Goal: Task Accomplishment & Management: Complete application form

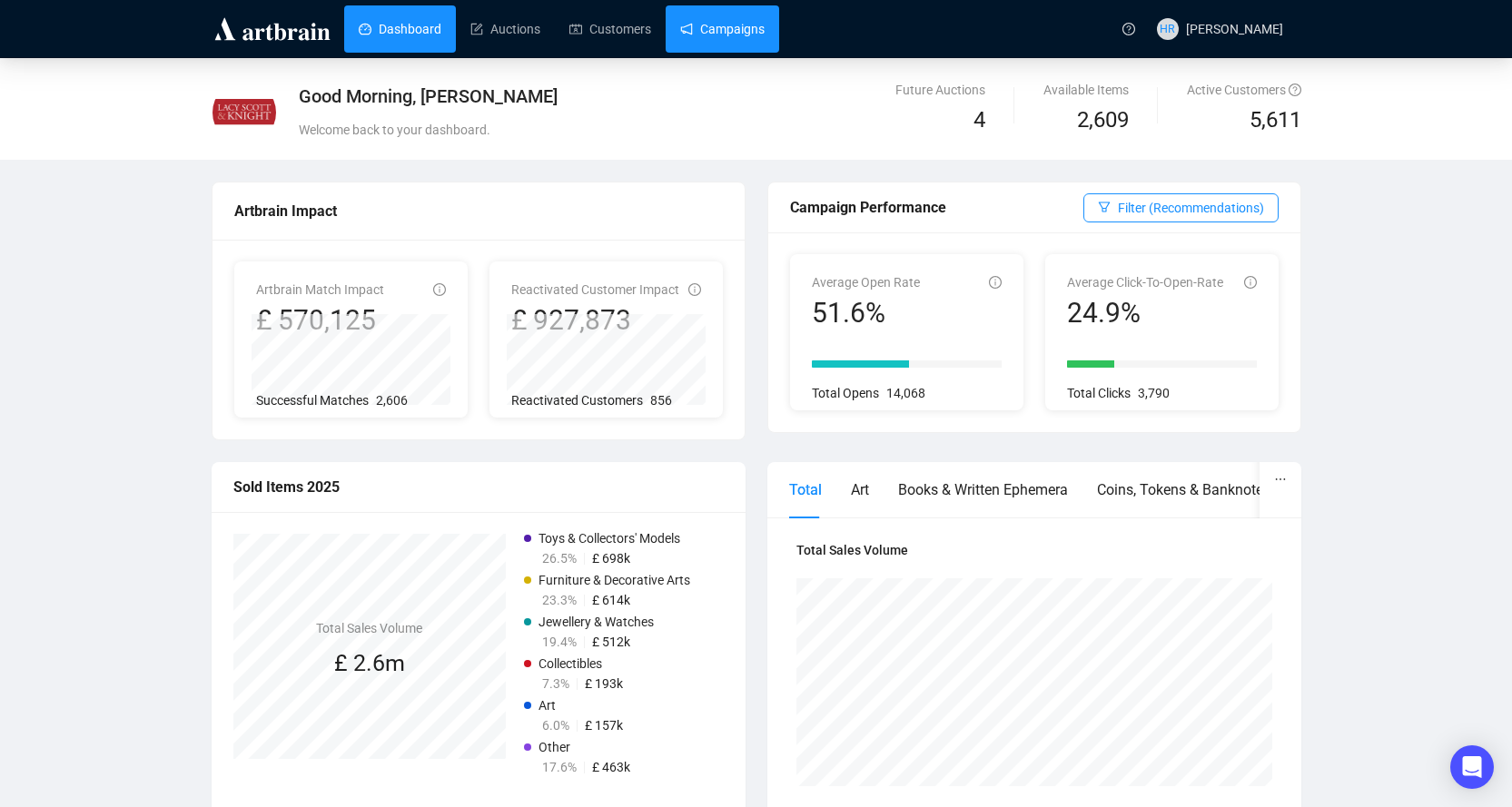
click at [729, 29] on link "Campaigns" at bounding box center [722, 30] width 85 height 47
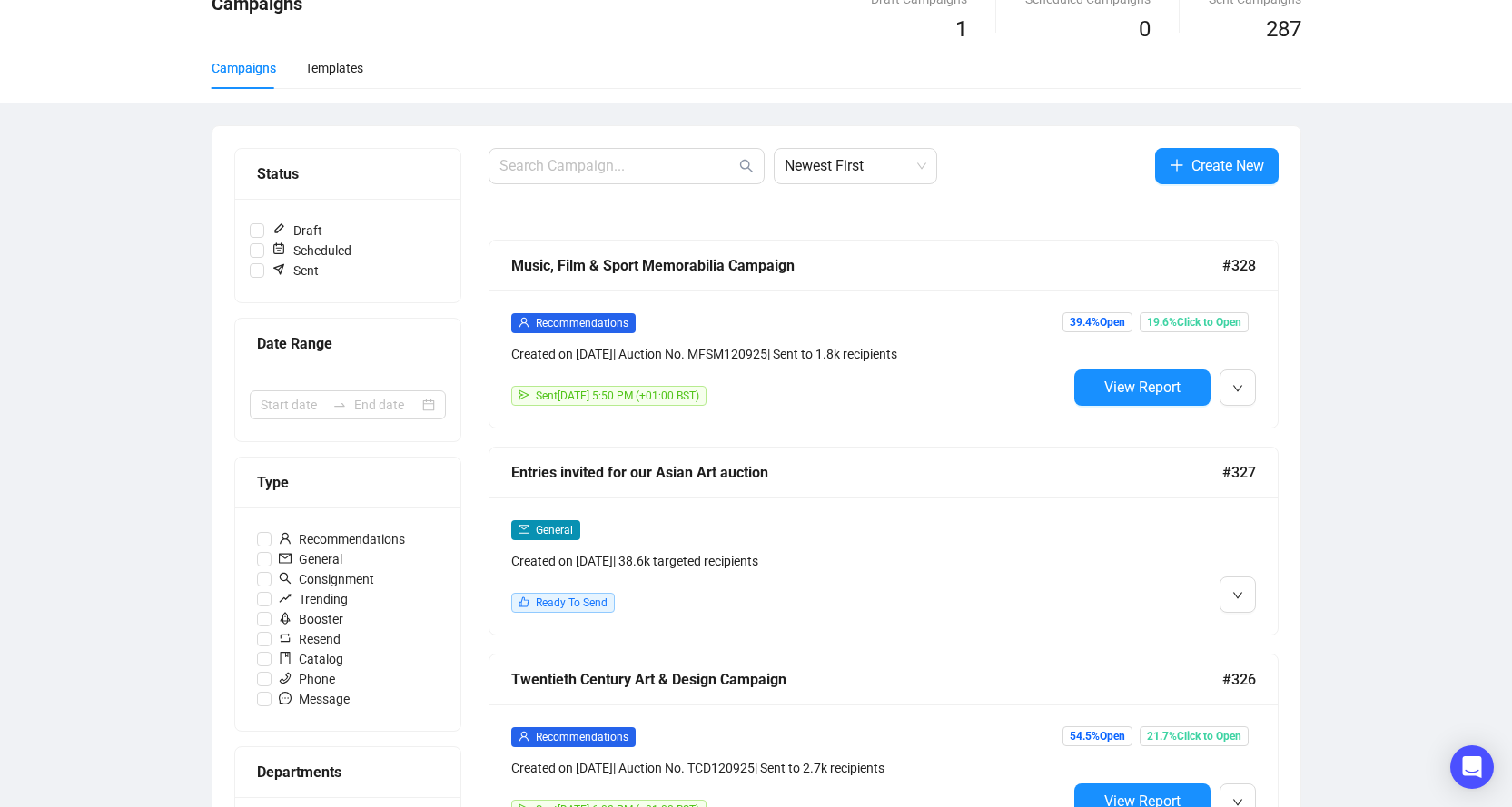
scroll to position [181, 0]
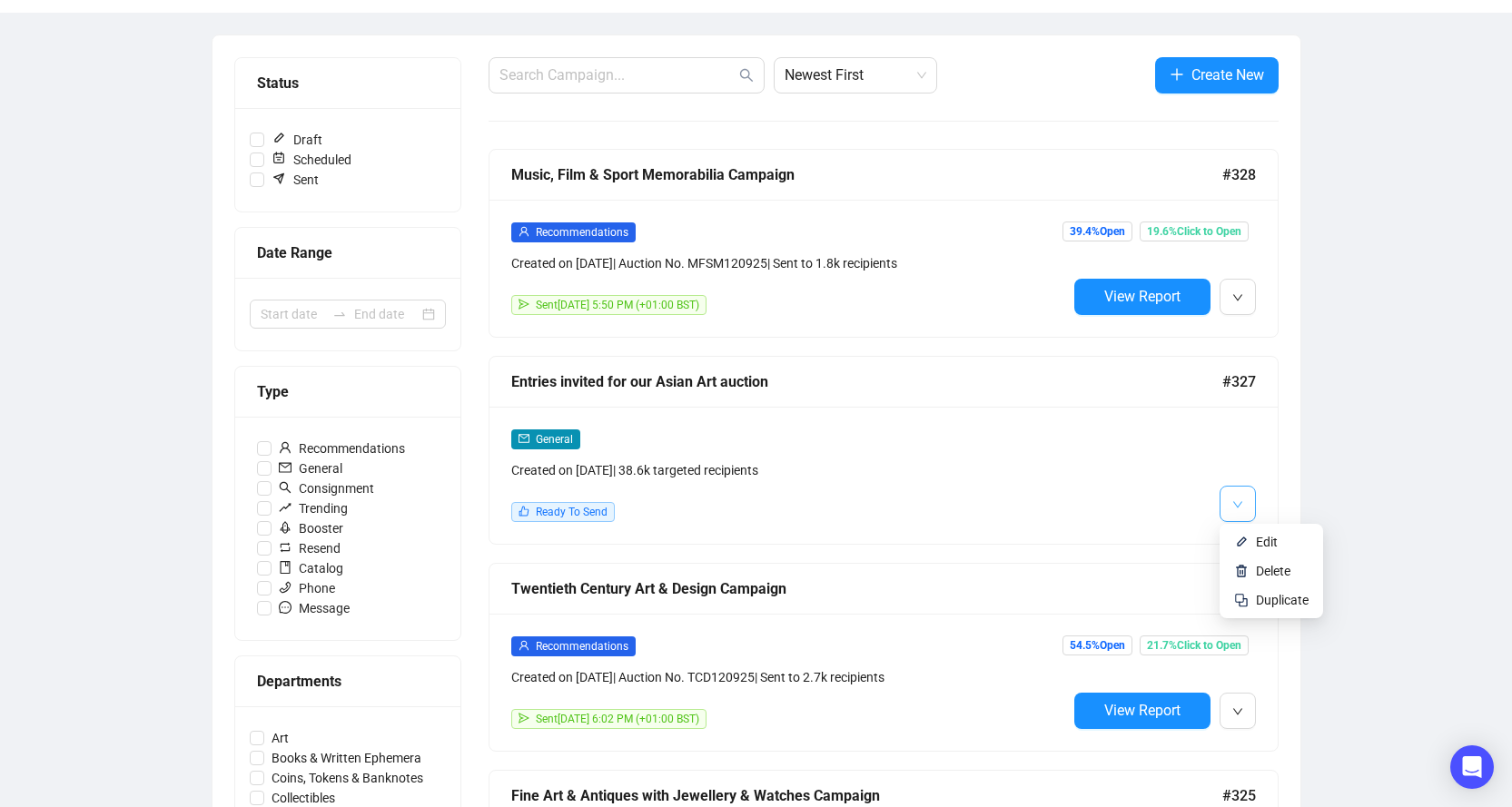
click at [1241, 502] on icon "down" at bounding box center [1236, 504] width 9 height 6
click at [1239, 541] on img at bounding box center [1241, 542] width 15 height 15
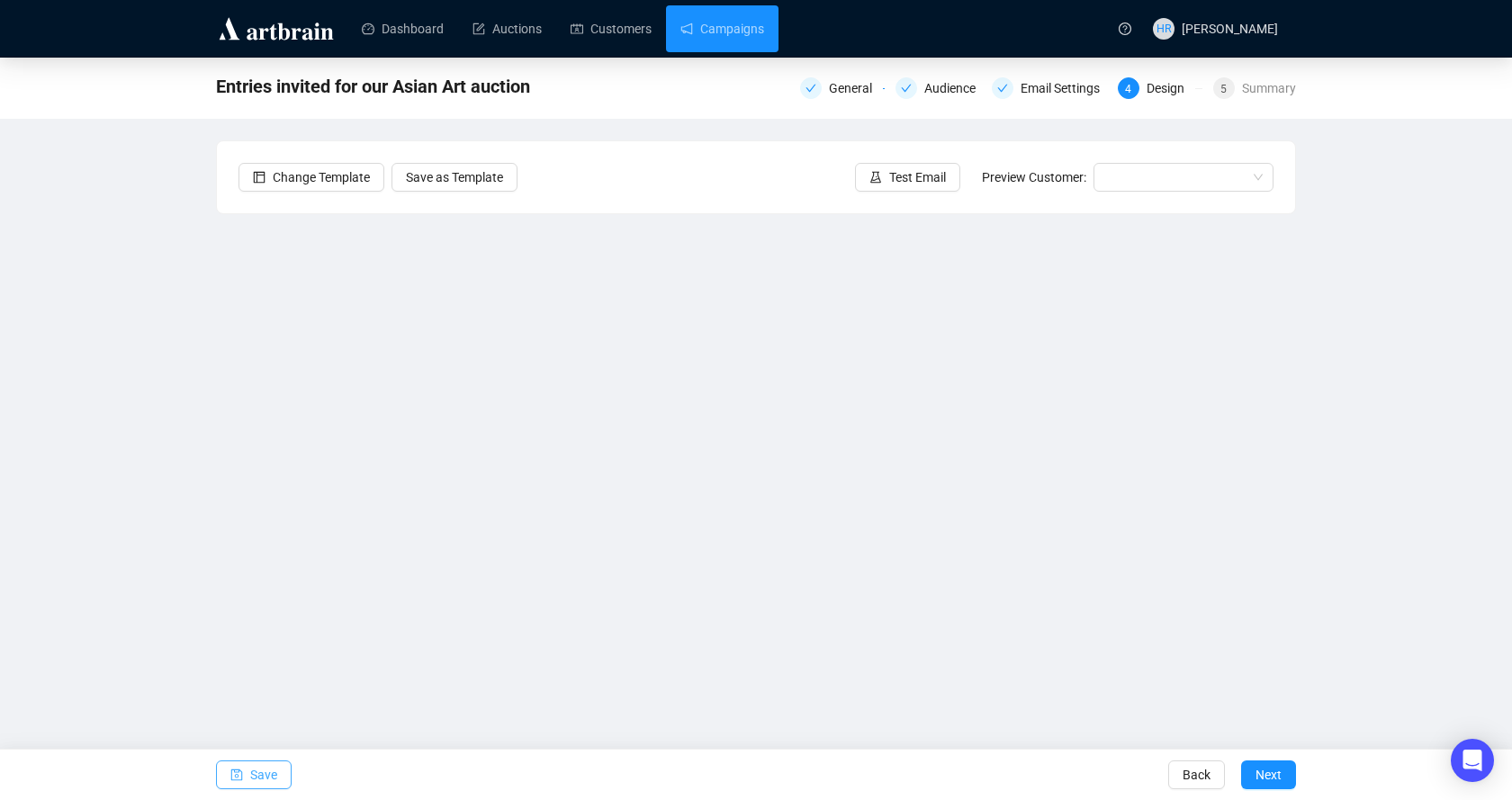
click at [240, 765] on span "button" at bounding box center [236, 776] width 13 height 51
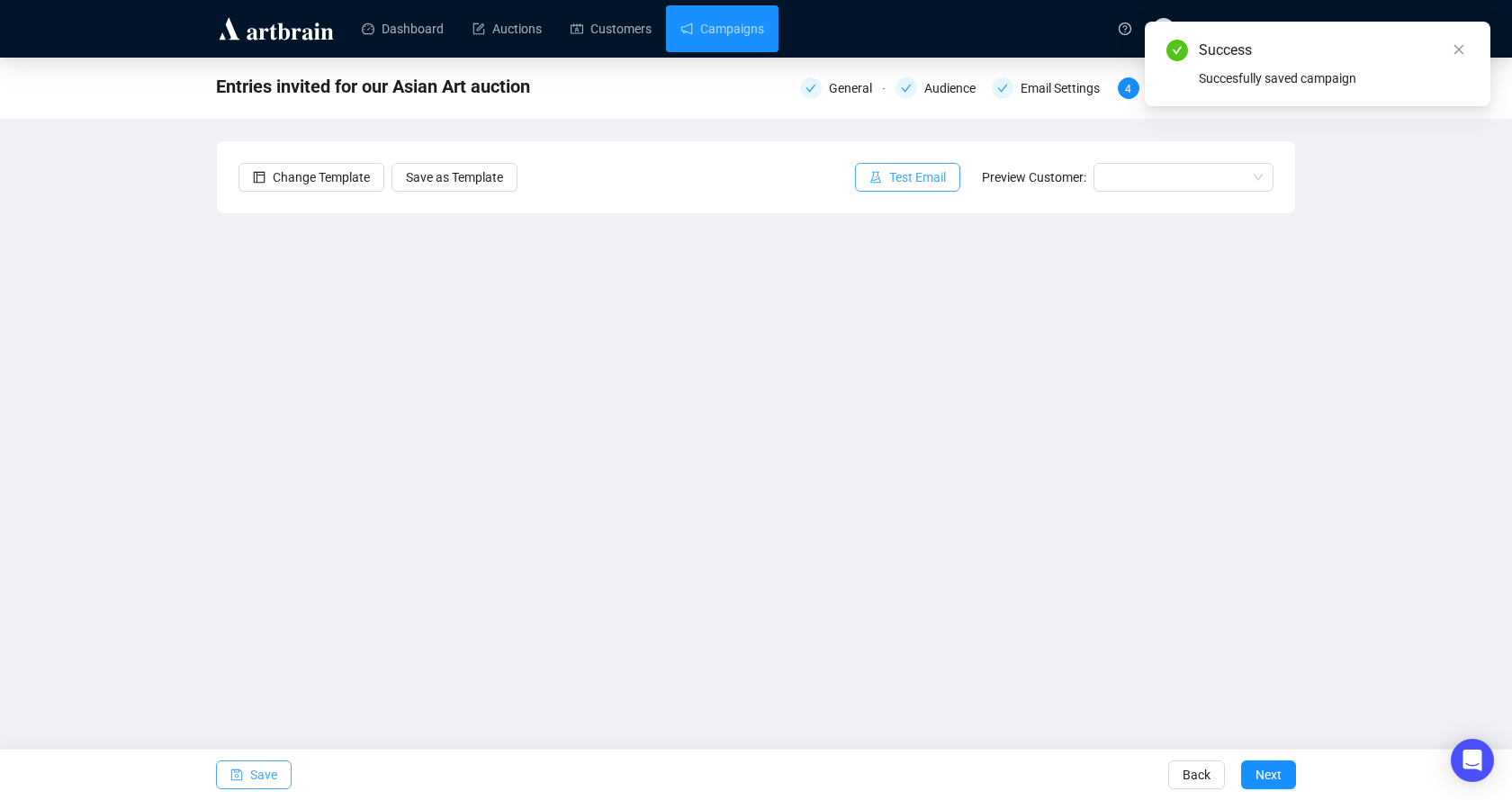
click at [894, 181] on span "Test Email" at bounding box center [918, 177] width 57 height 20
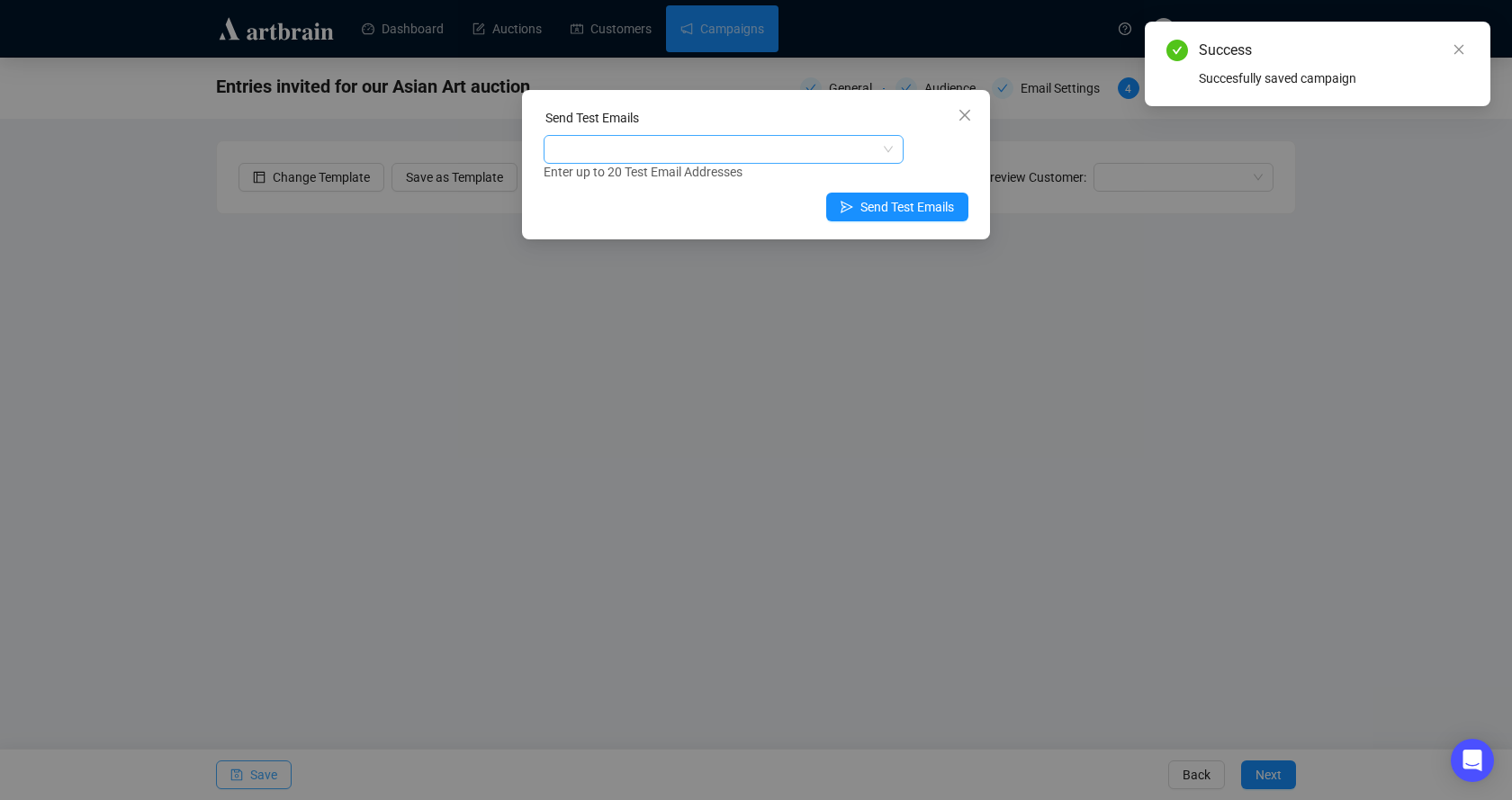
click at [795, 139] on div at bounding box center [714, 149] width 334 height 25
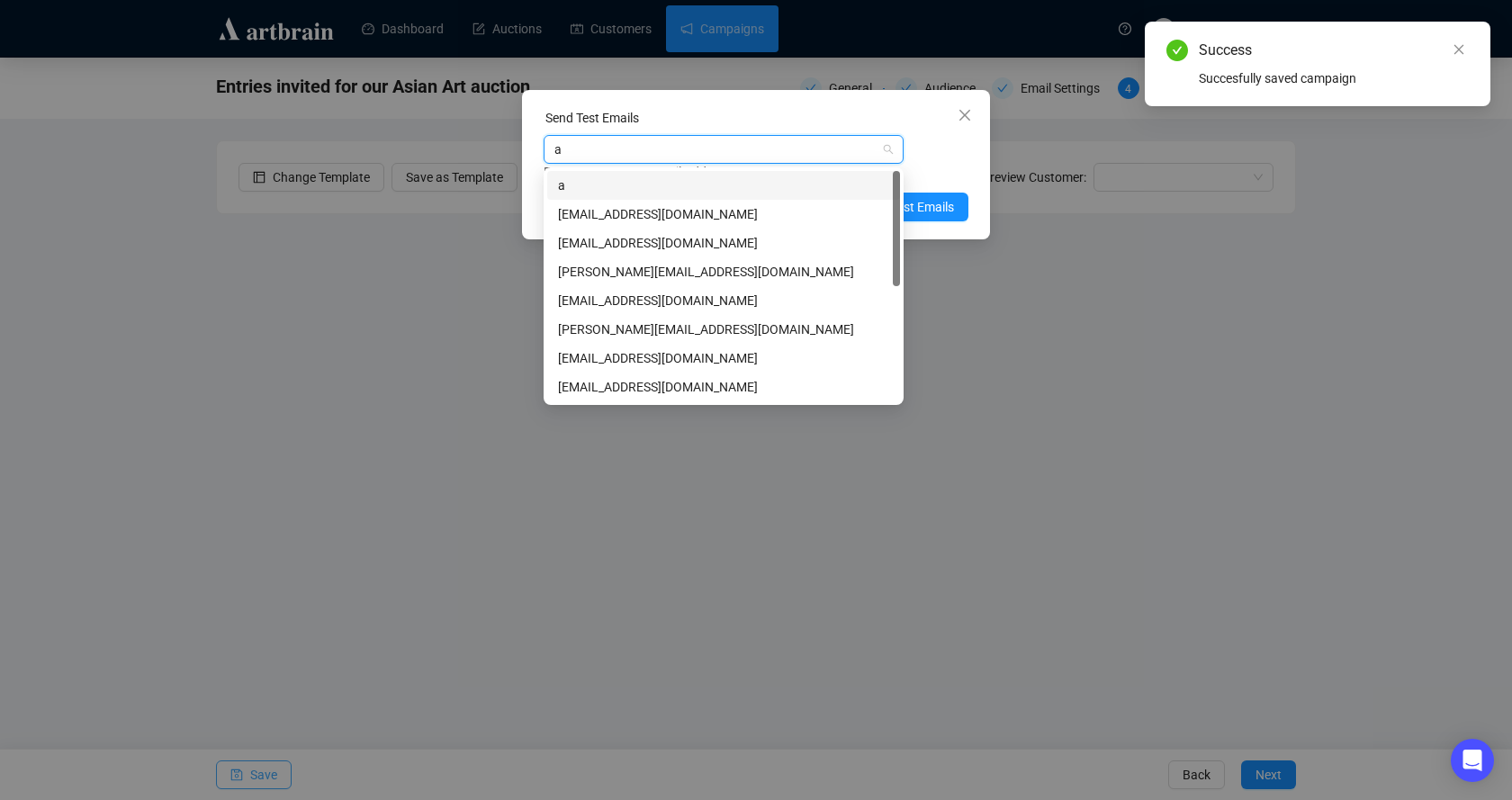
type input "as"
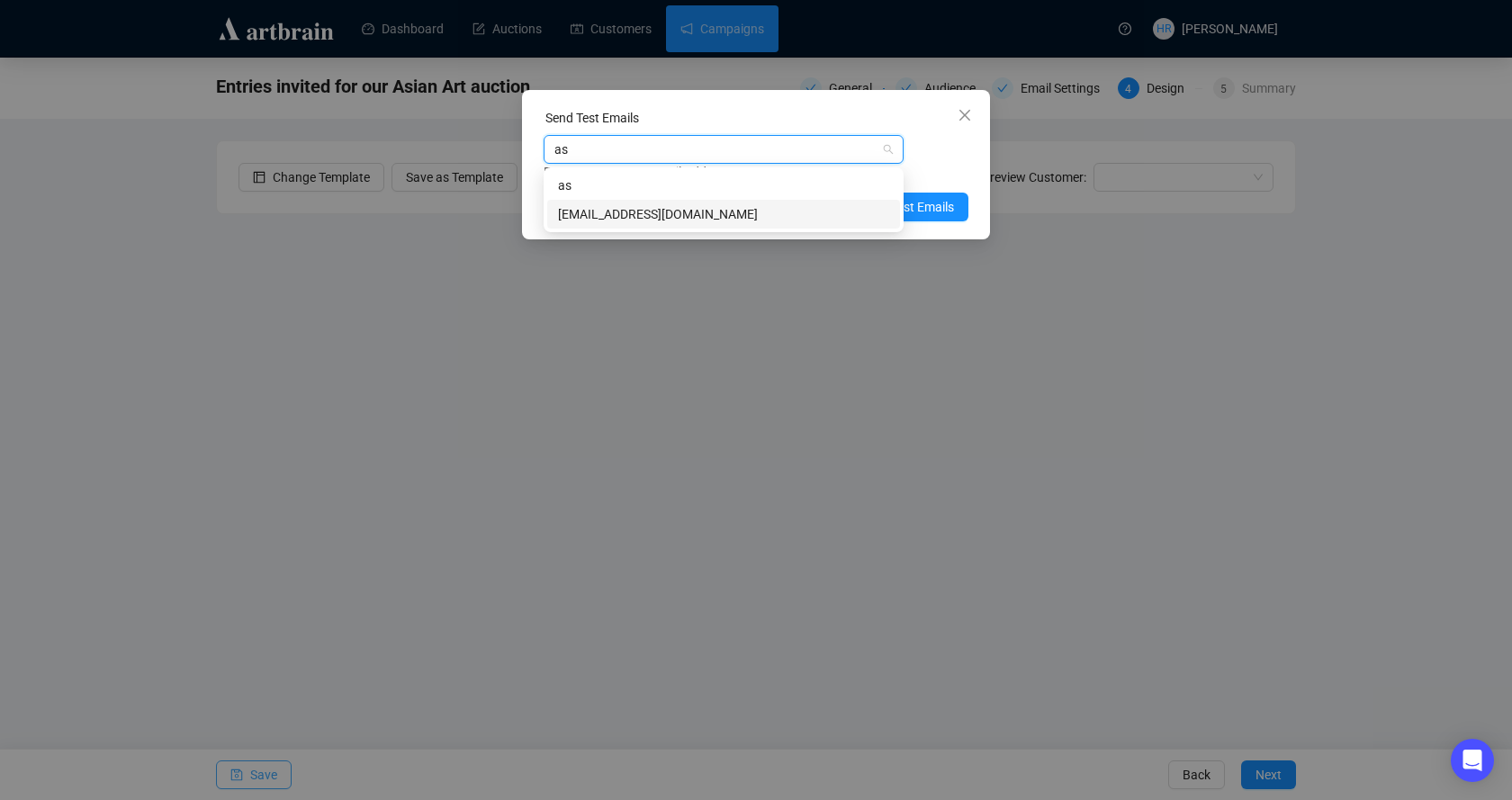
click at [715, 215] on div "[EMAIL_ADDRESS][DOMAIN_NAME]" at bounding box center [723, 214] width 331 height 20
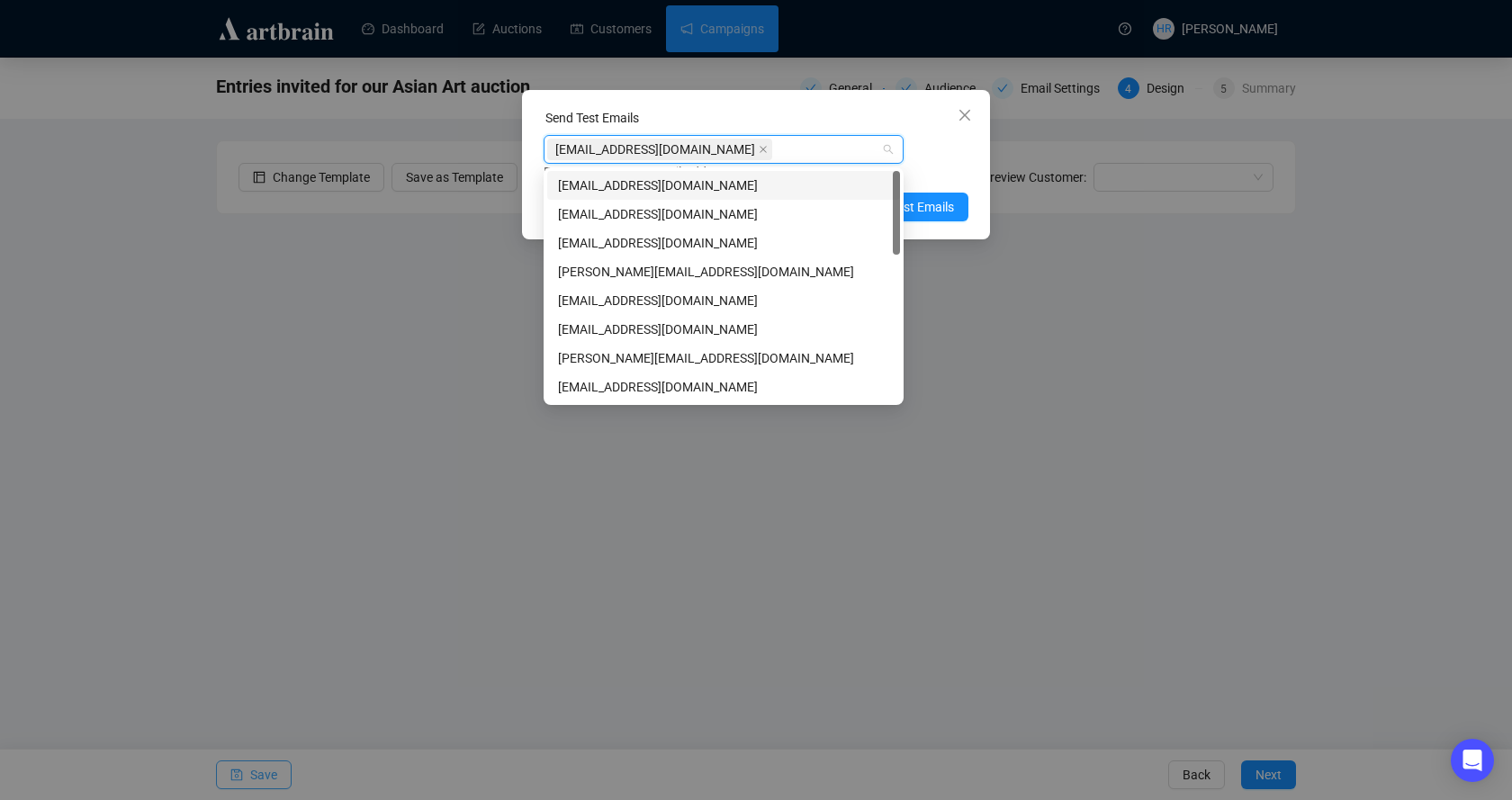
click at [942, 149] on div "[EMAIL_ADDRESS][DOMAIN_NAME] Enter up to 20 Test Email Addresses" at bounding box center [756, 158] width 425 height 47
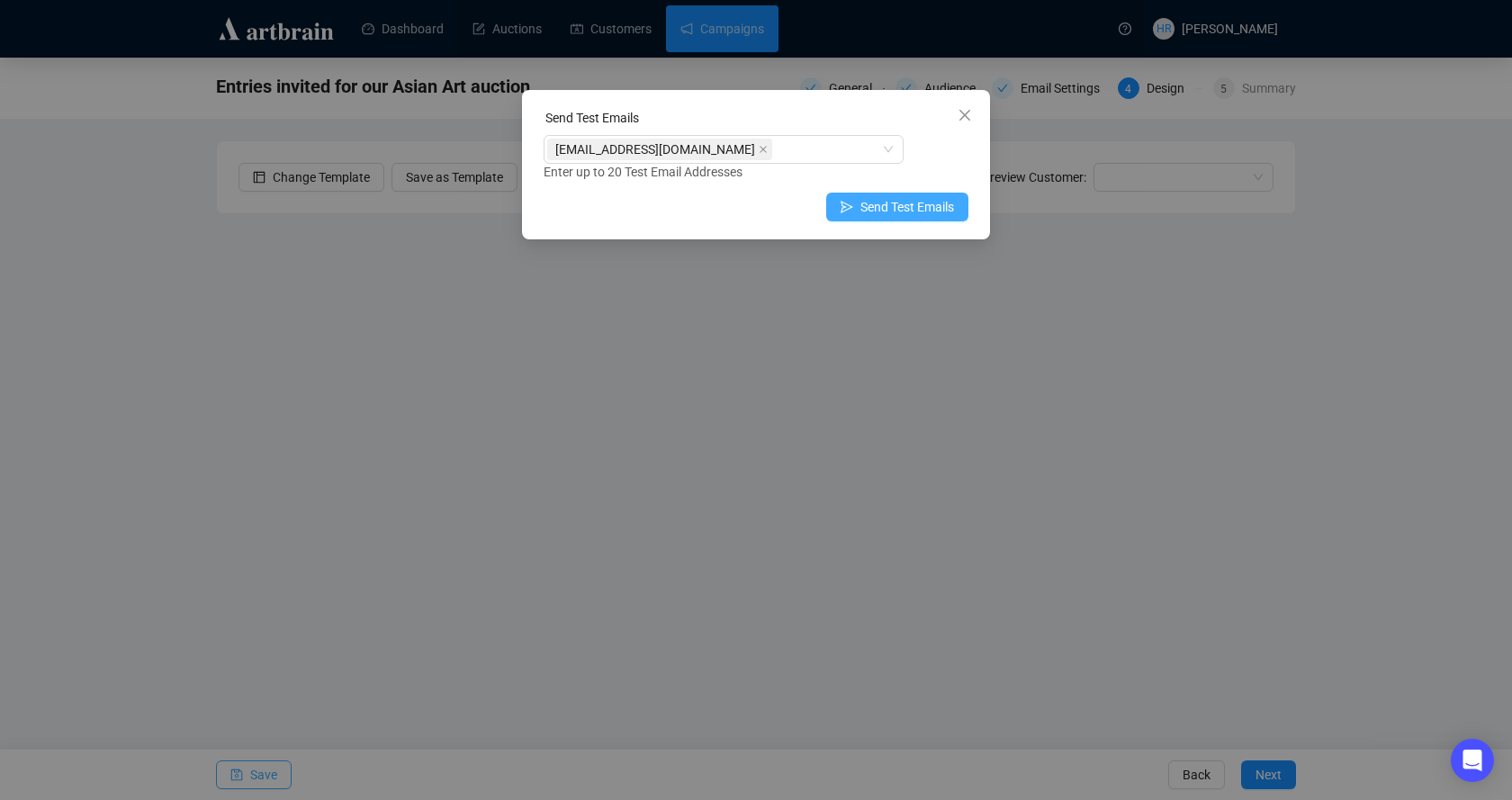
click at [891, 205] on span "Send Test Emails" at bounding box center [907, 207] width 94 height 20
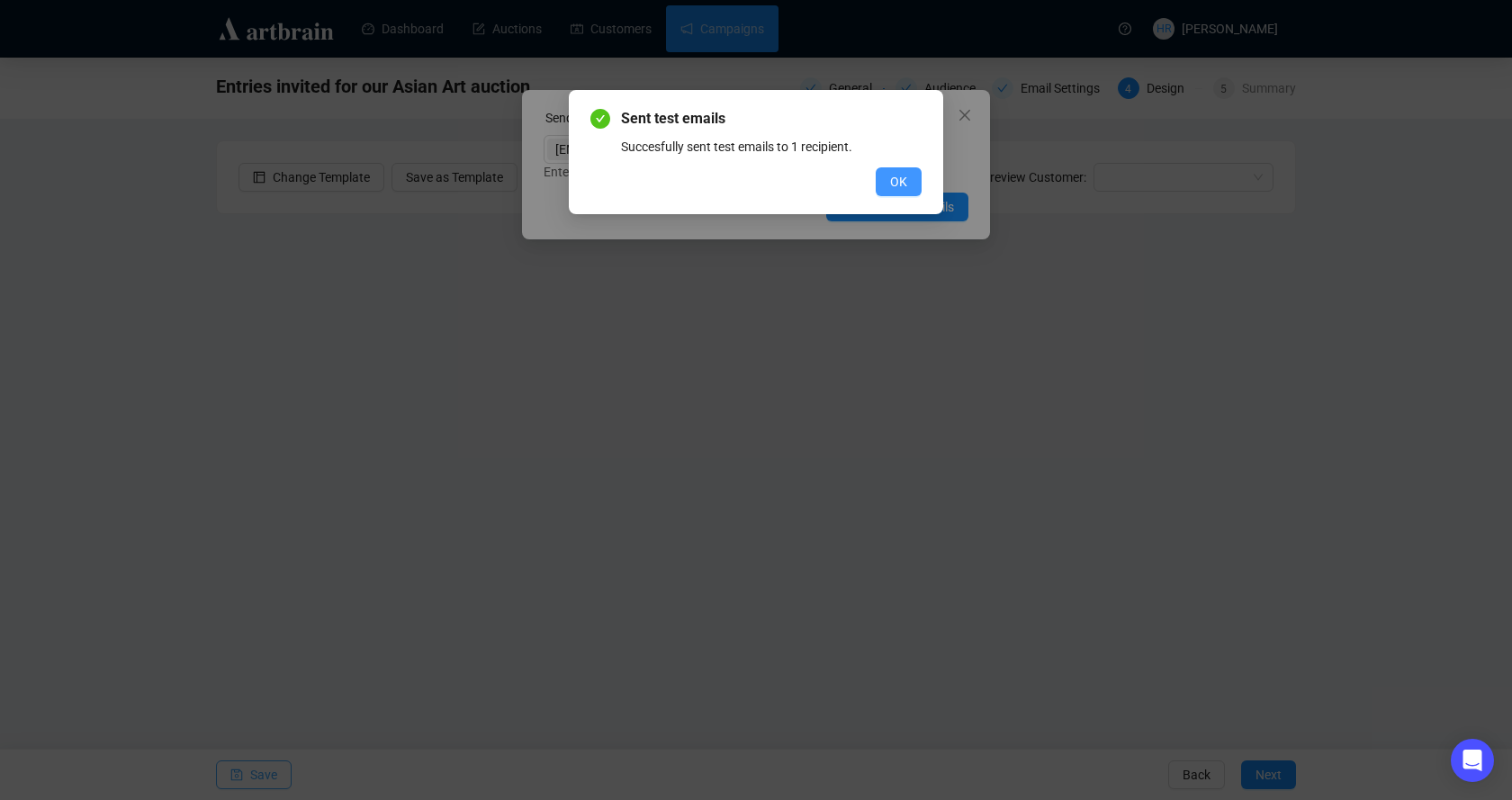
click at [881, 178] on button "OK" at bounding box center [899, 181] width 46 height 28
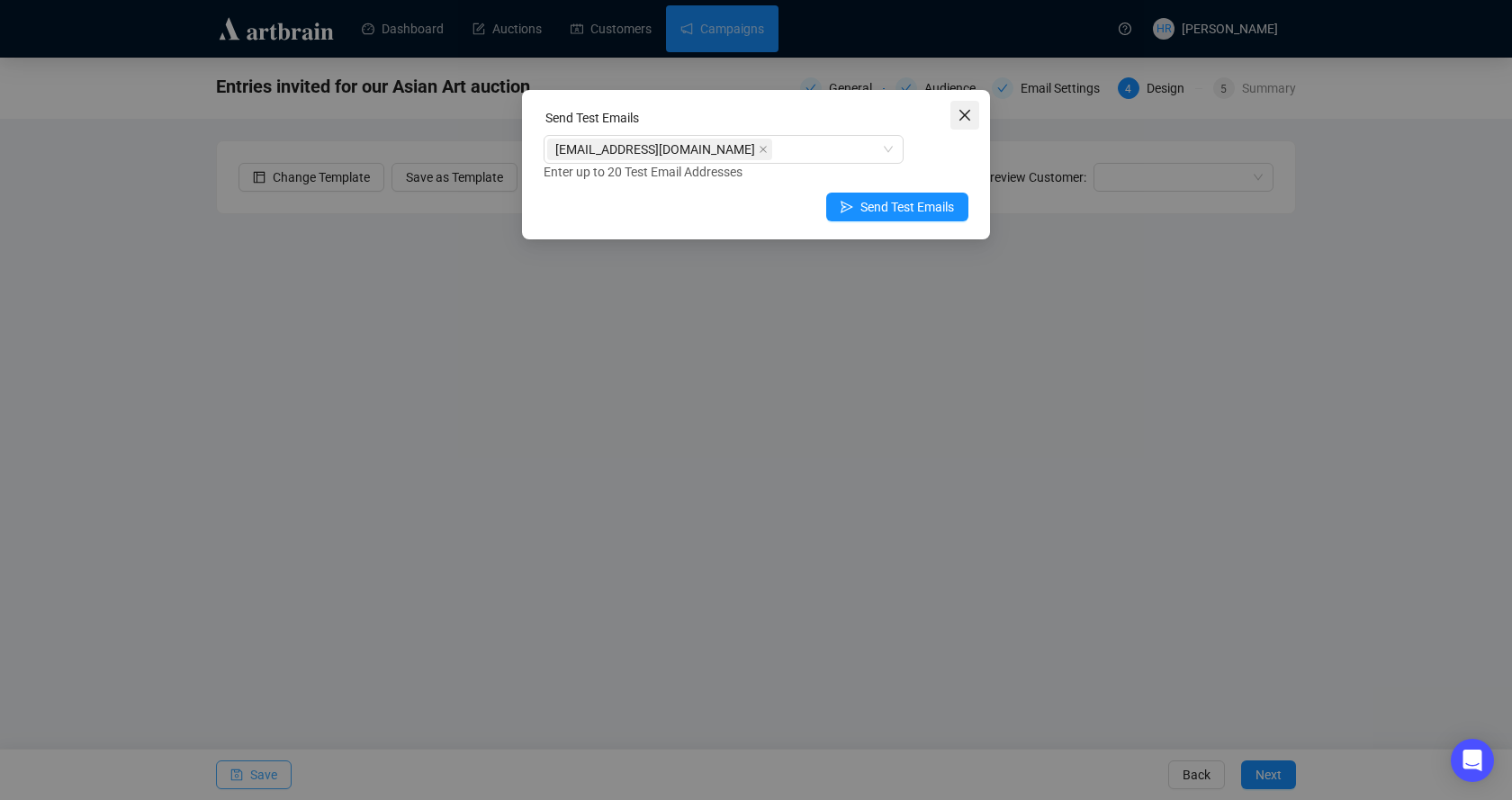
click at [960, 117] on icon "close" at bounding box center [965, 115] width 15 height 15
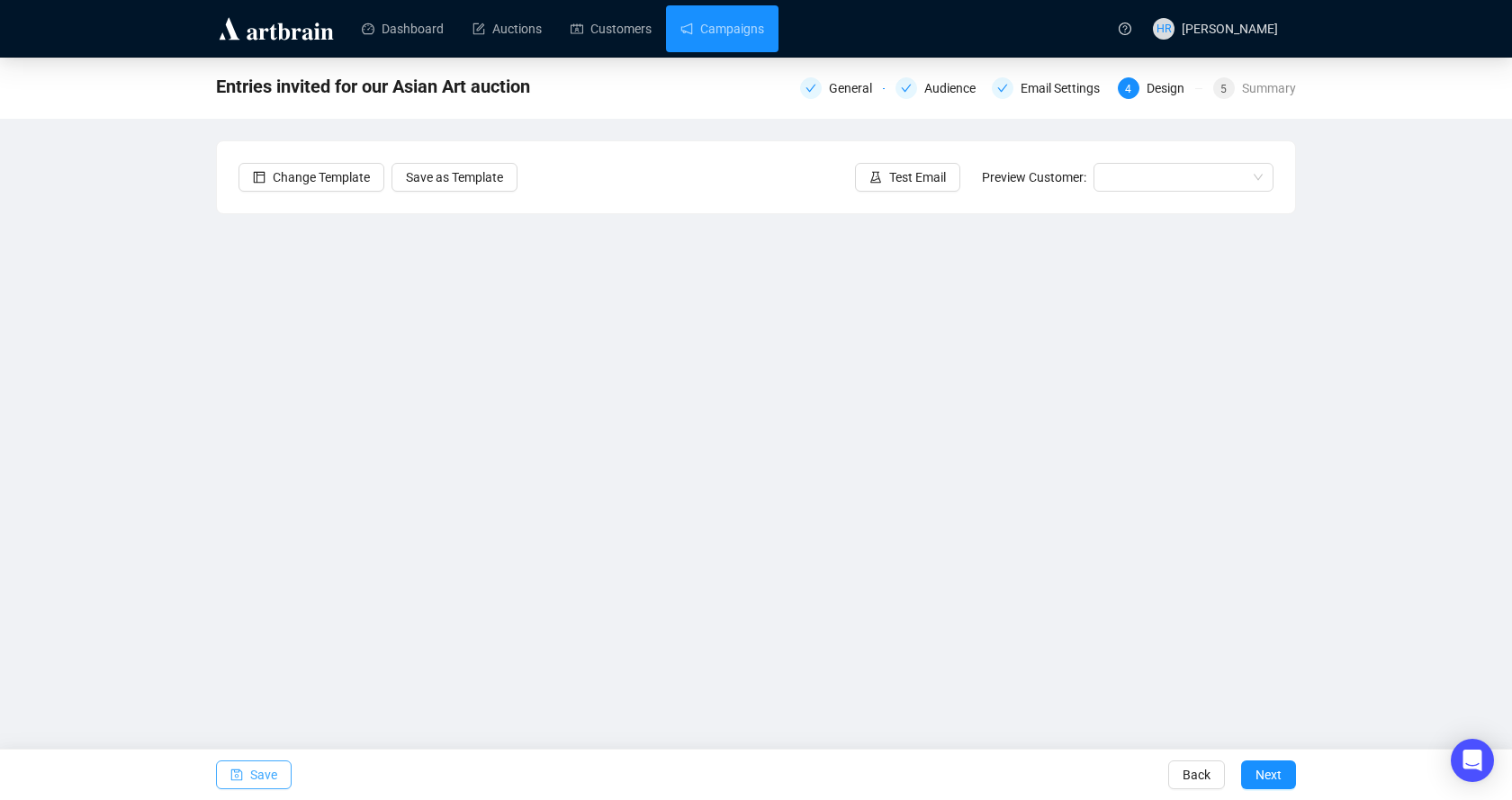
click at [264, 783] on span "Save" at bounding box center [264, 776] width 27 height 51
click at [230, 780] on button "Save" at bounding box center [253, 775] width 75 height 28
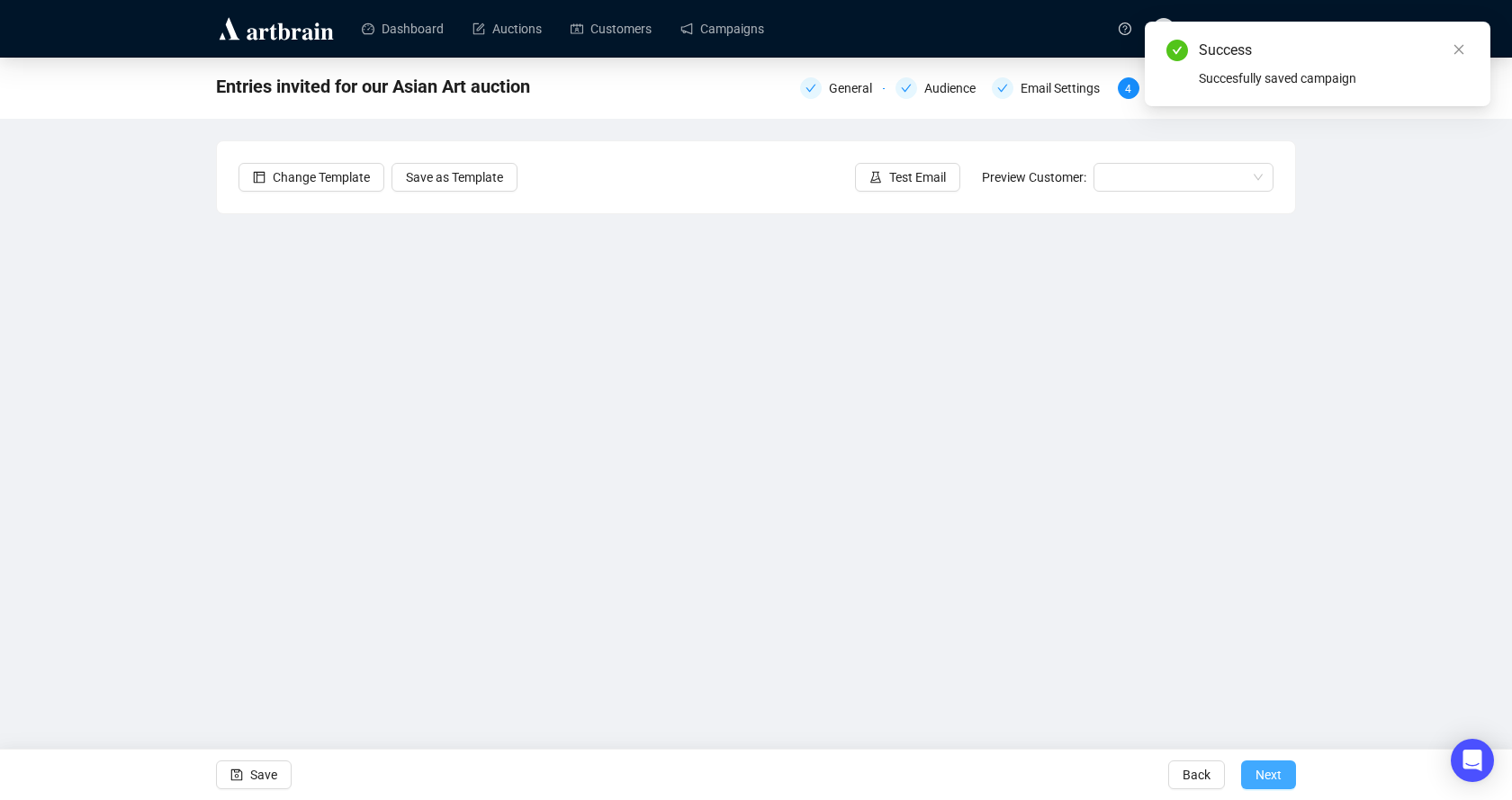
click at [1274, 776] on span "Next" at bounding box center [1269, 776] width 26 height 51
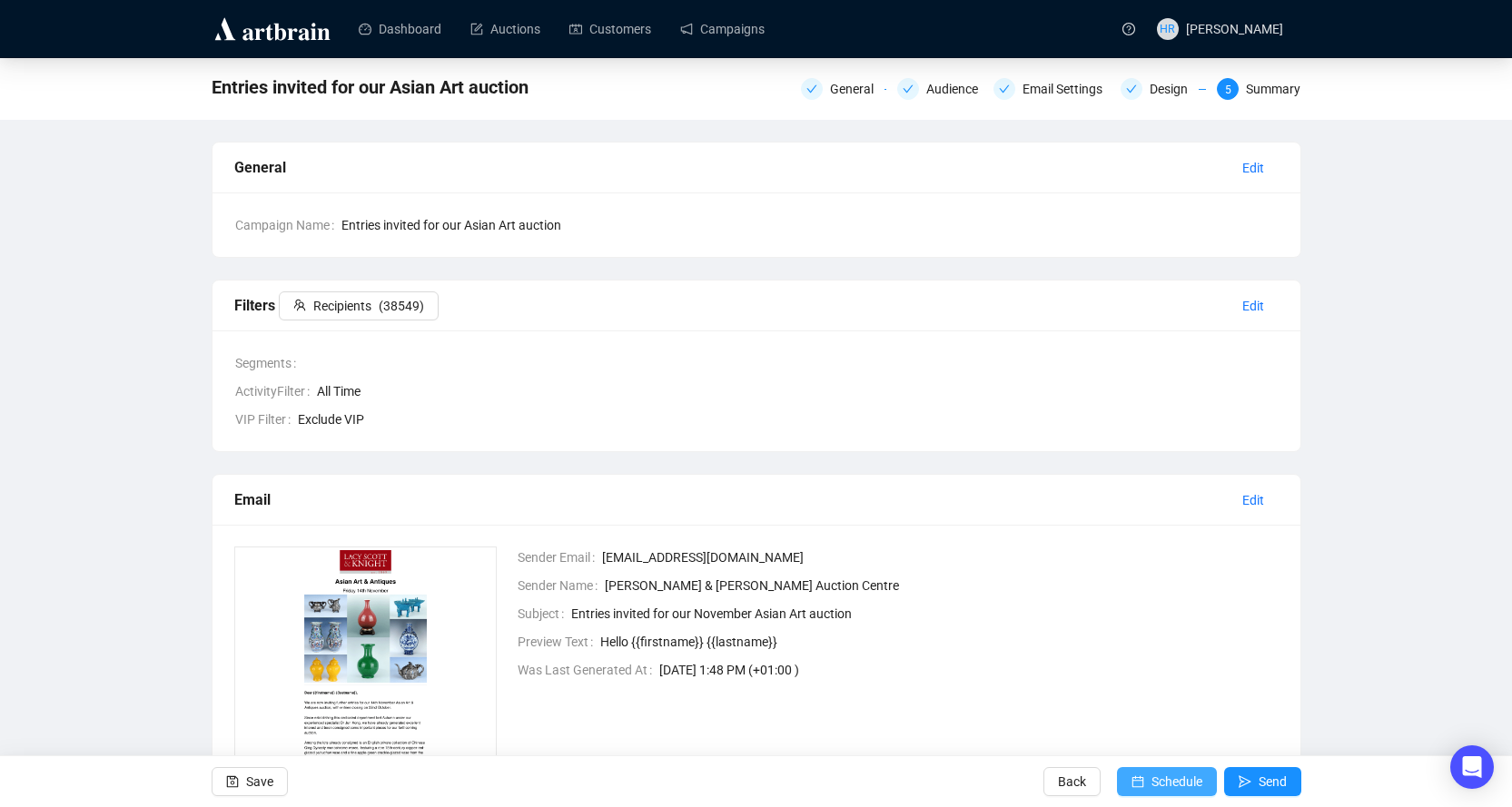
click at [1177, 780] on span "Schedule" at bounding box center [1177, 782] width 51 height 51
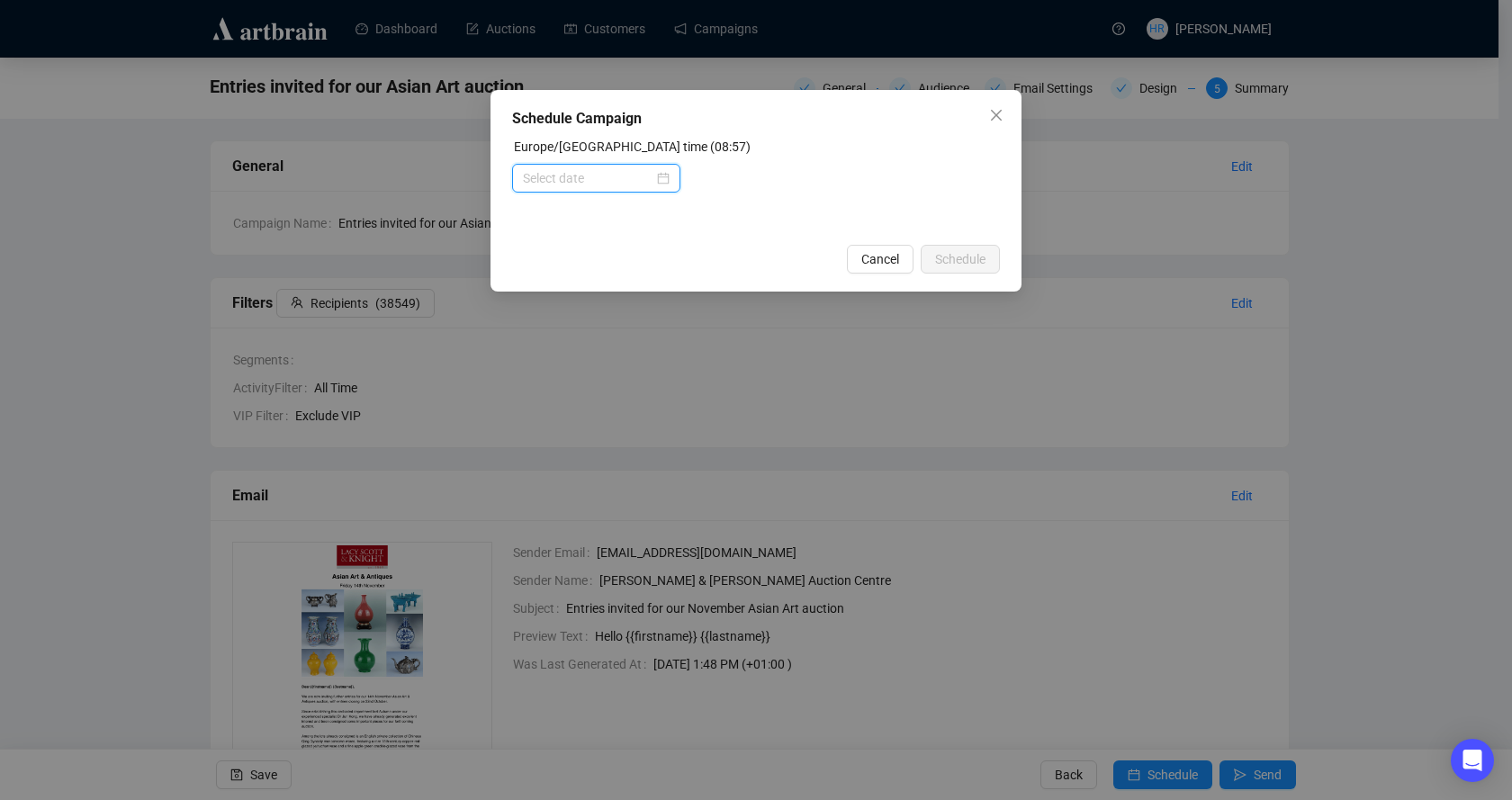
click at [604, 182] on input at bounding box center [589, 178] width 131 height 20
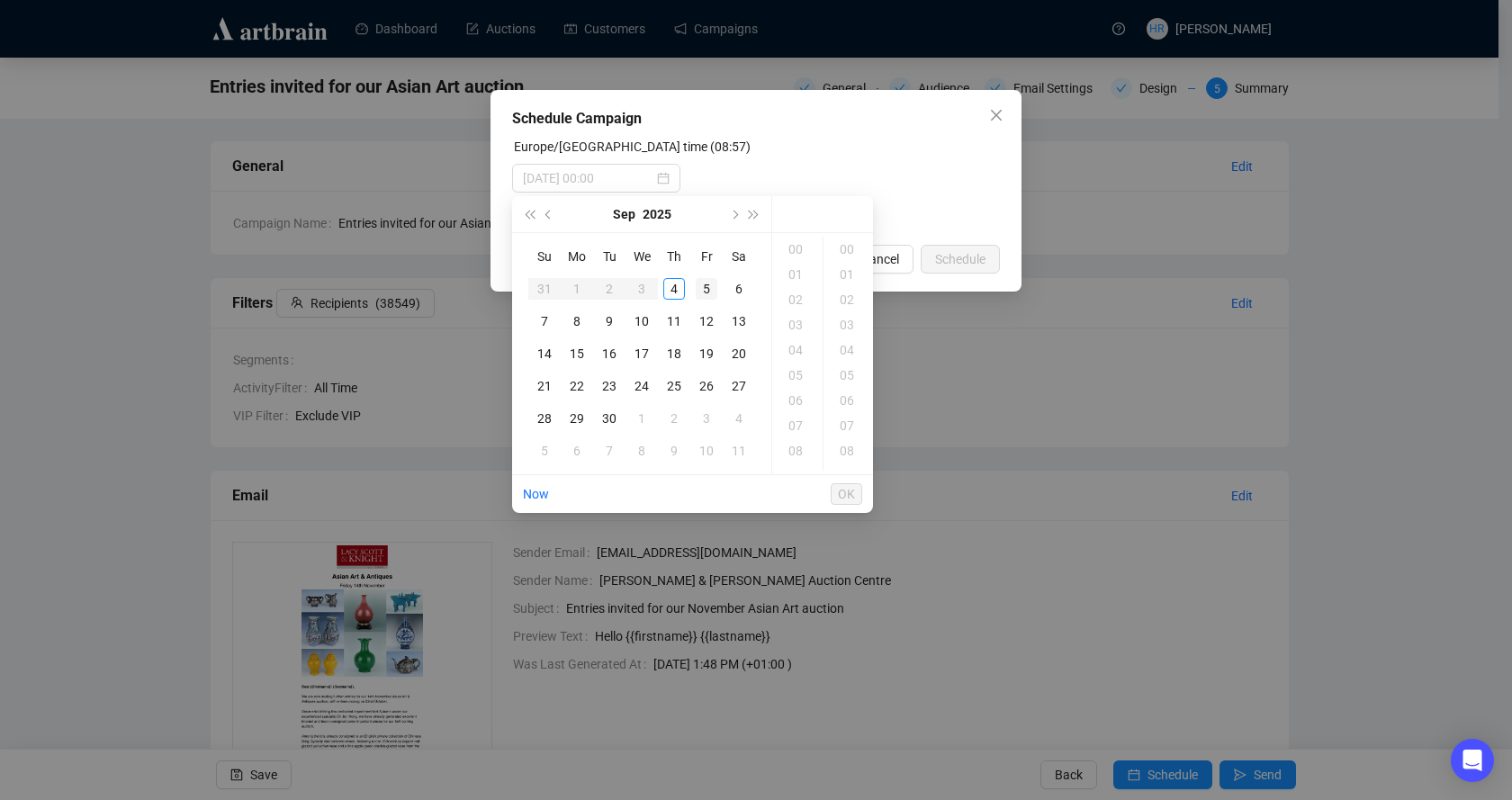
click at [712, 281] on div "5" at bounding box center [706, 289] width 21 height 21
click at [793, 389] on div "18" at bounding box center [797, 394] width 43 height 25
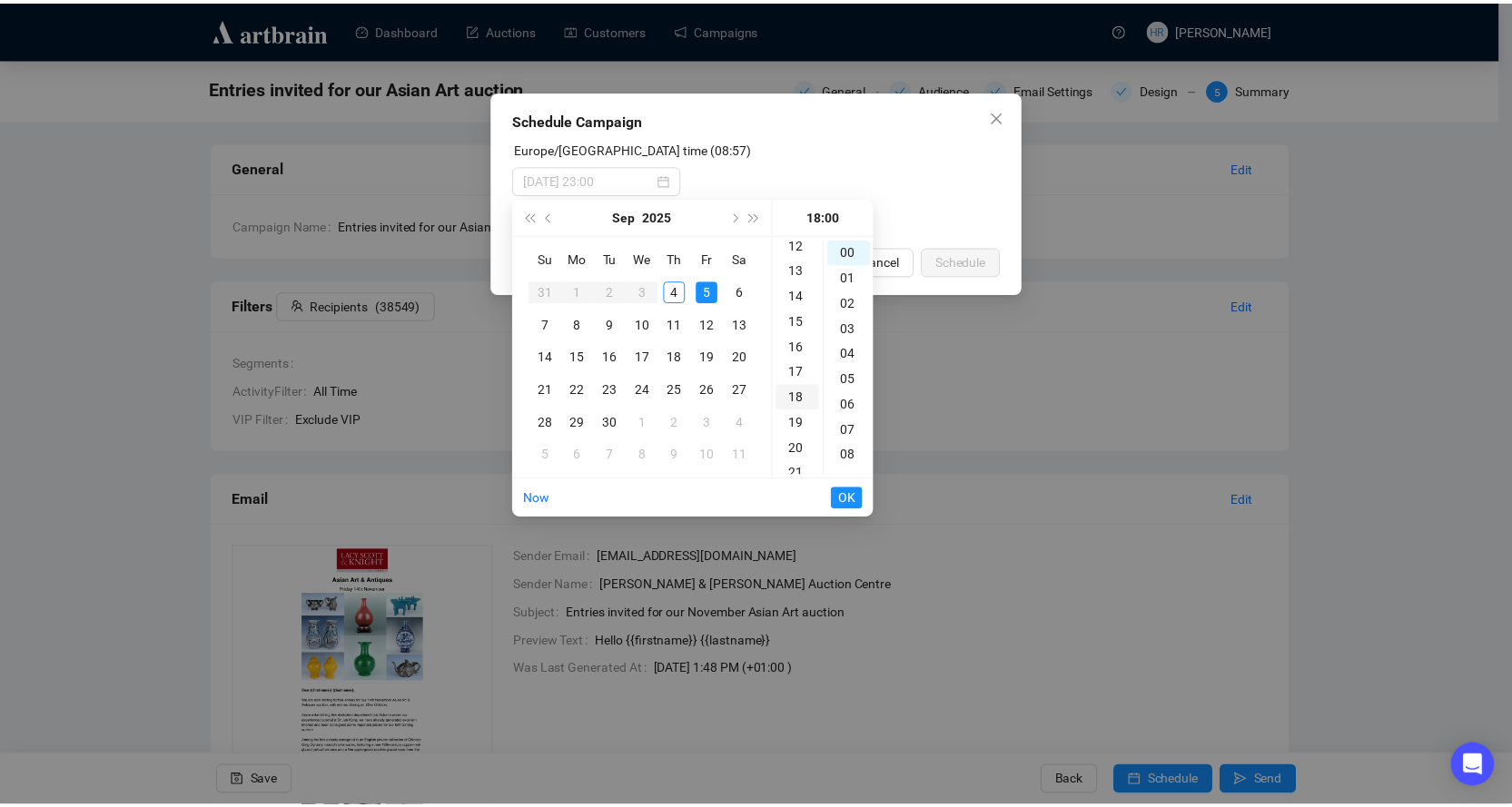
scroll to position [458, 0]
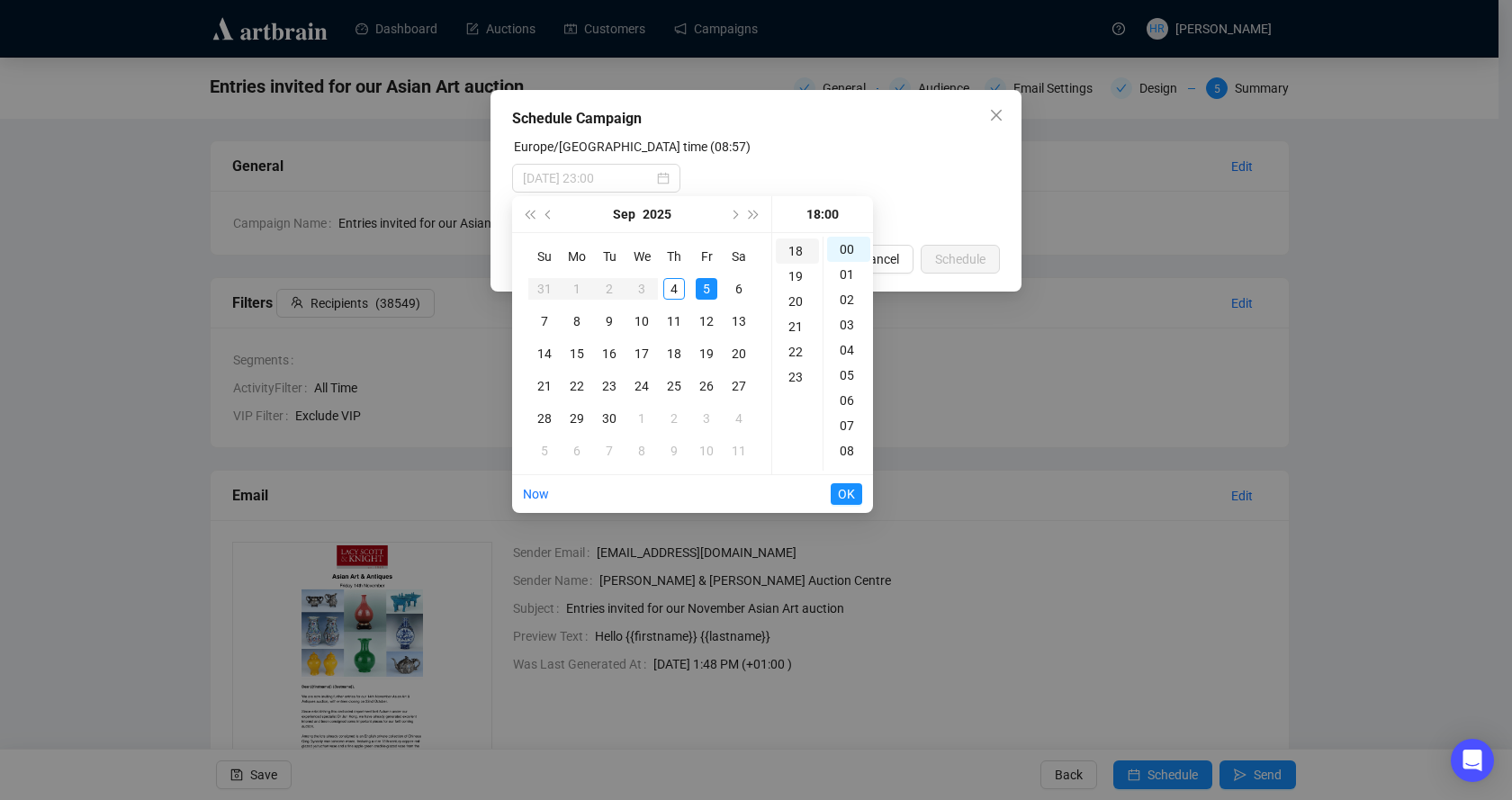
type input "[DATE] 18:00"
click at [838, 496] on span "OK" at bounding box center [847, 493] width 18 height 34
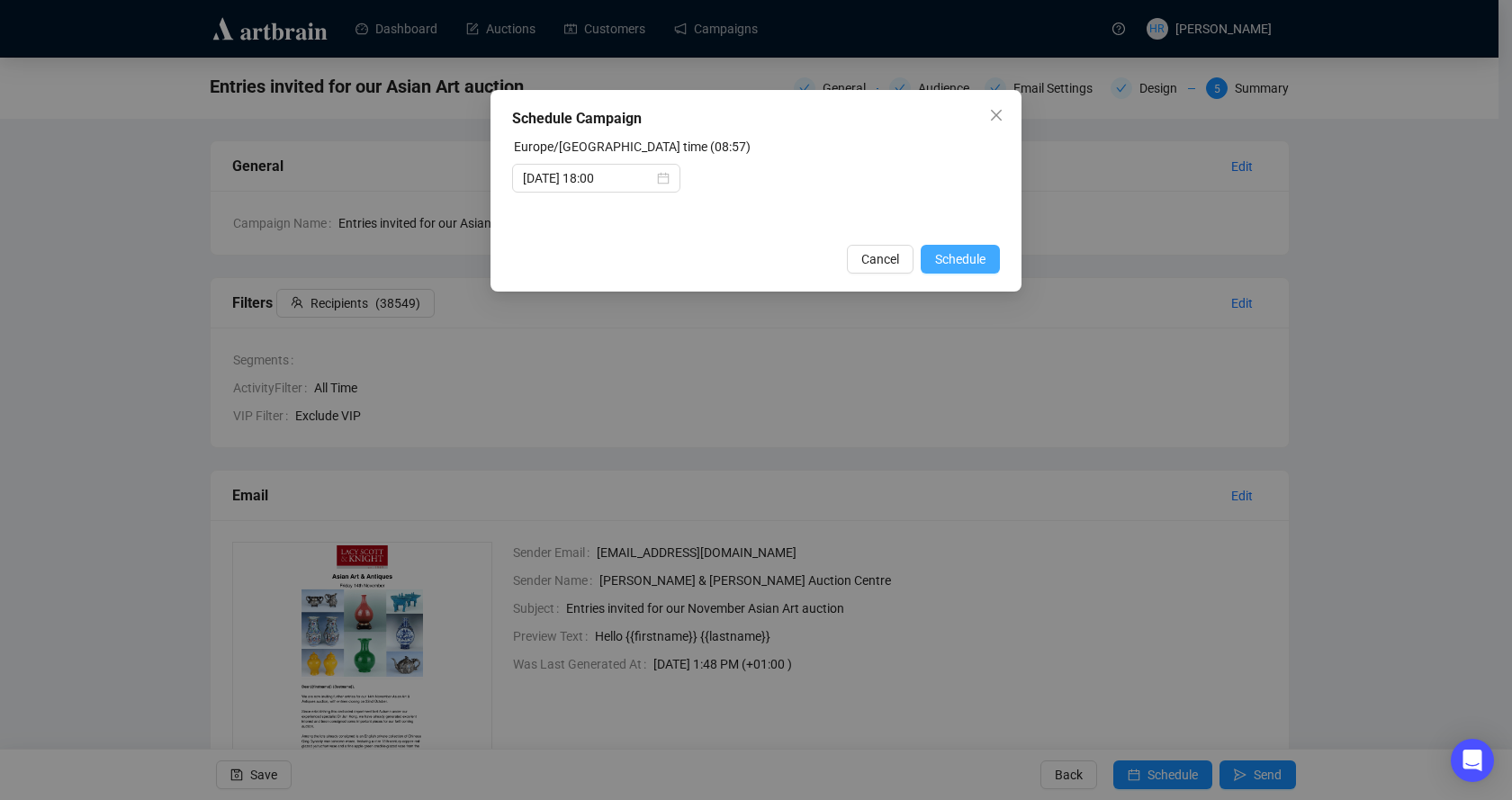
click at [965, 272] on button "Schedule" at bounding box center [960, 259] width 79 height 28
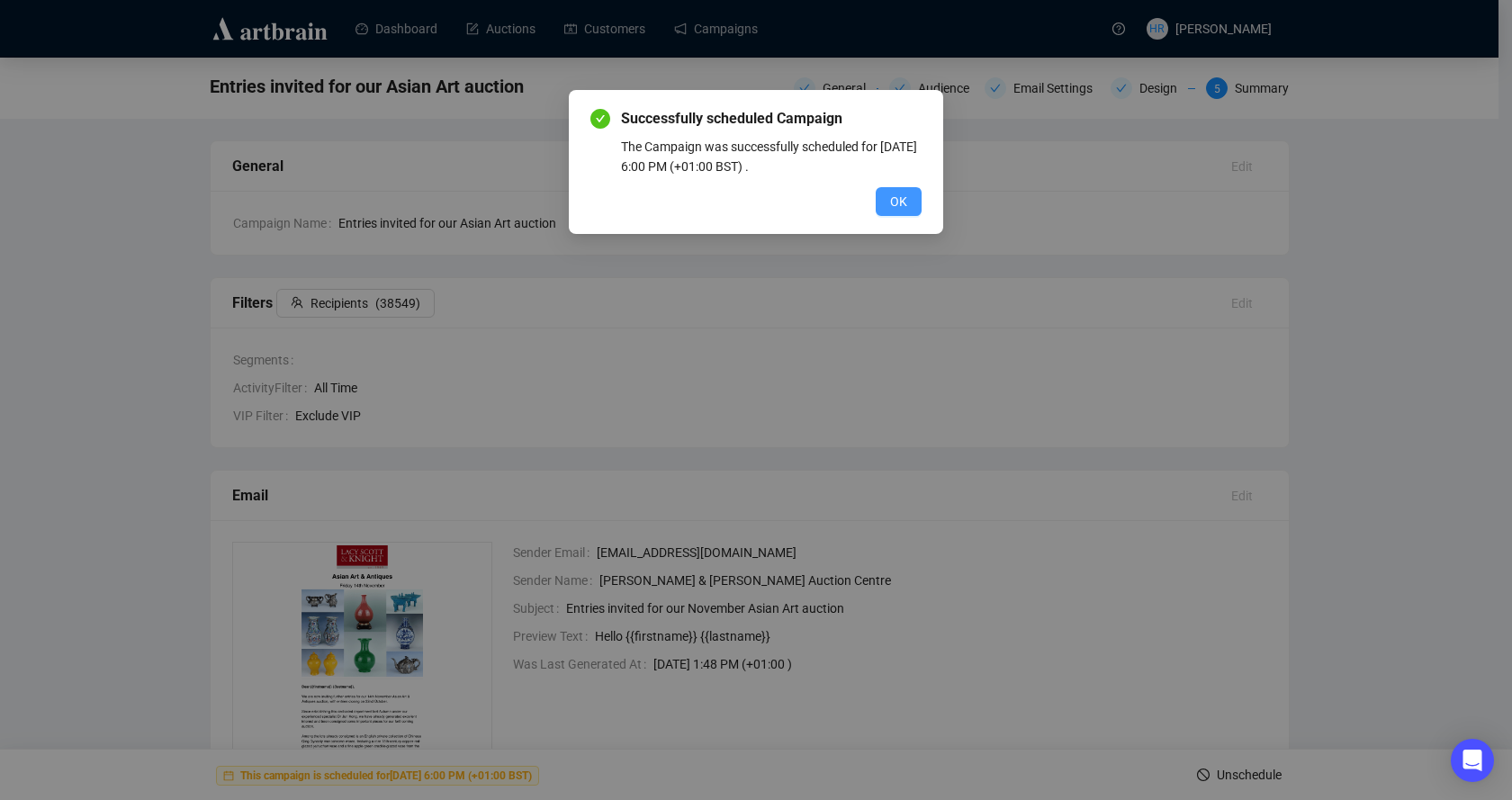
click at [886, 210] on button "OK" at bounding box center [899, 201] width 46 height 28
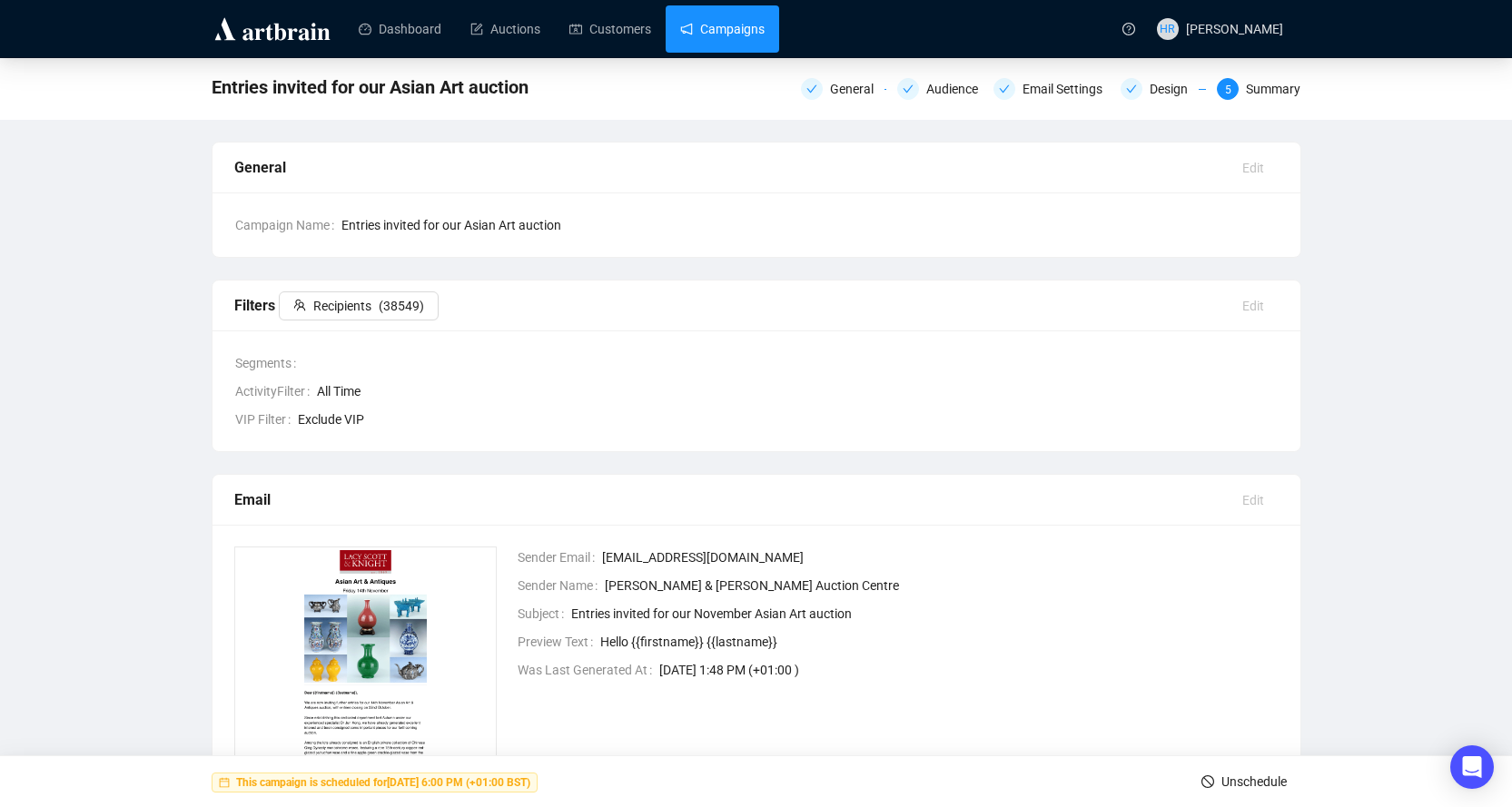
click at [695, 39] on link "Campaigns" at bounding box center [722, 30] width 85 height 47
